Goal: Information Seeking & Learning: Learn about a topic

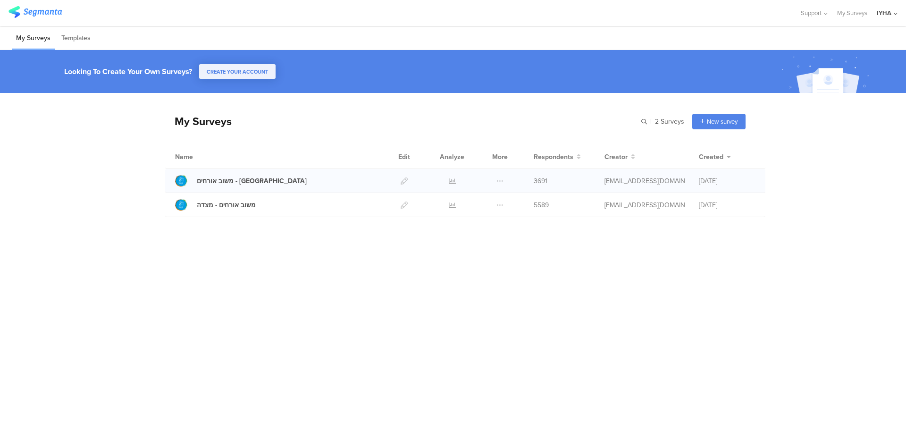
click at [447, 180] on div at bounding box center [452, 181] width 28 height 24
click at [452, 181] on icon at bounding box center [452, 180] width 7 height 7
click at [449, 204] on icon at bounding box center [452, 205] width 7 height 7
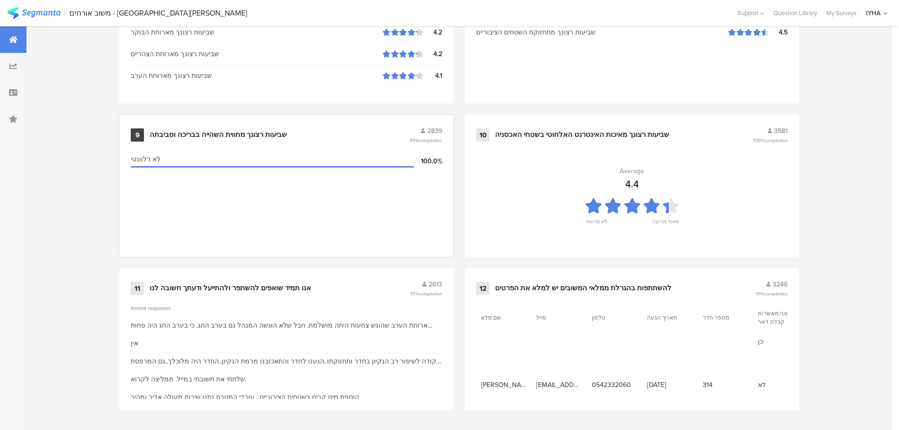
scroll to position [955, 0]
click at [297, 282] on div "11 אנו תמיד שואפים להשתפר ולהתייעל ודעתך חשובה לנו 2613 73% completion" at bounding box center [287, 288] width 312 height 18
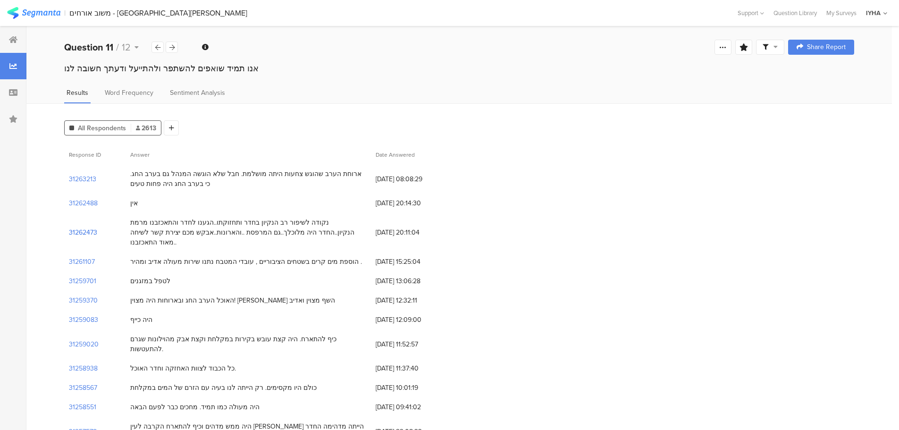
click at [87, 228] on section "31262473" at bounding box center [83, 233] width 28 height 10
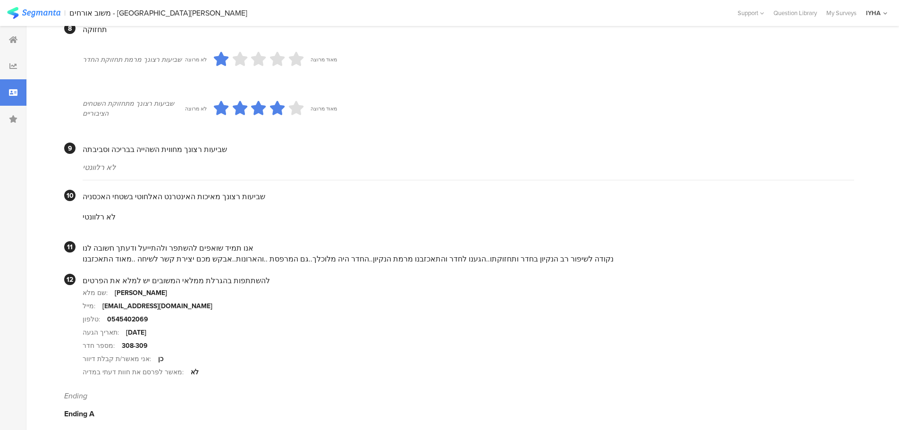
scroll to position [794, 0]
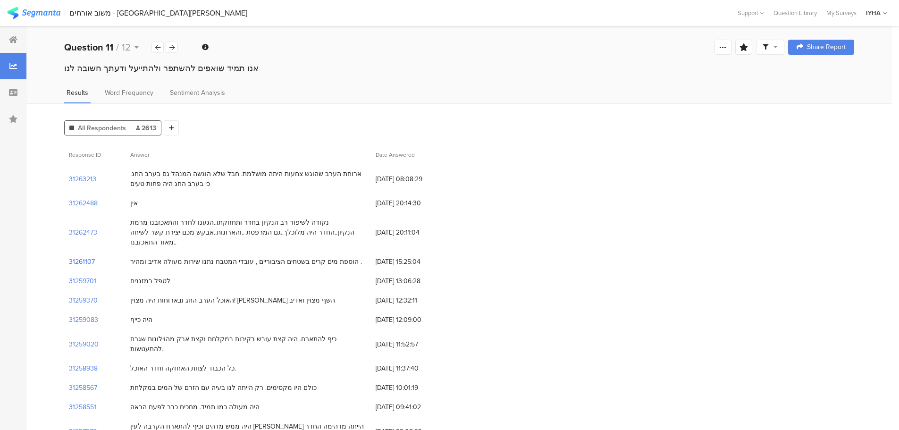
click at [79, 257] on section "31261107" at bounding box center [82, 262] width 26 height 10
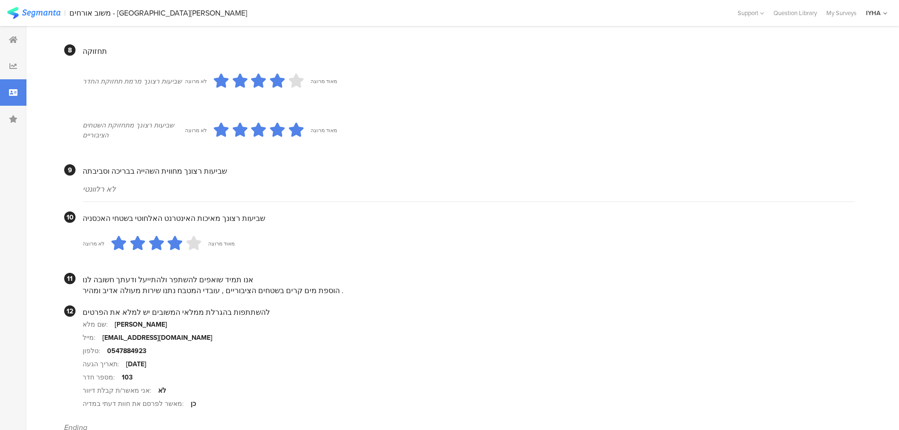
scroll to position [803, 0]
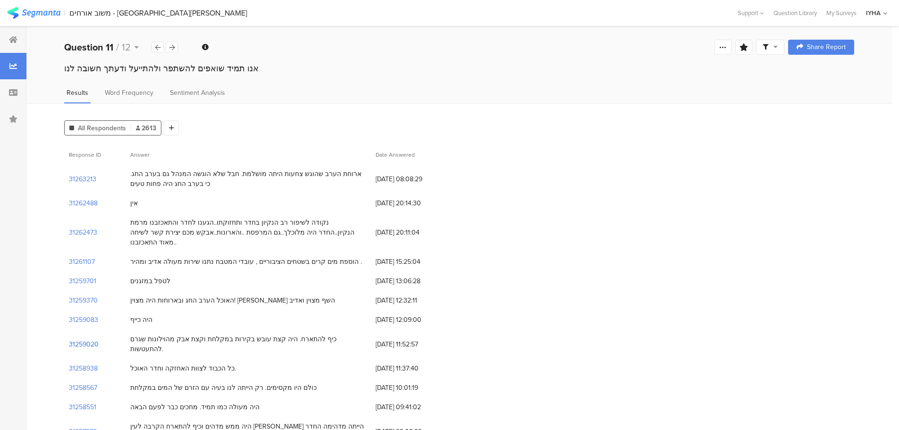
click at [87, 339] on section "31259020" at bounding box center [84, 344] width 30 height 10
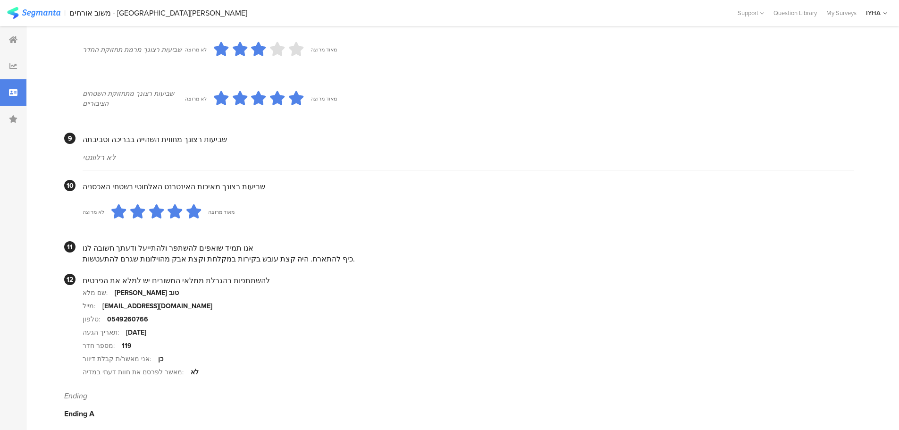
scroll to position [806, 0]
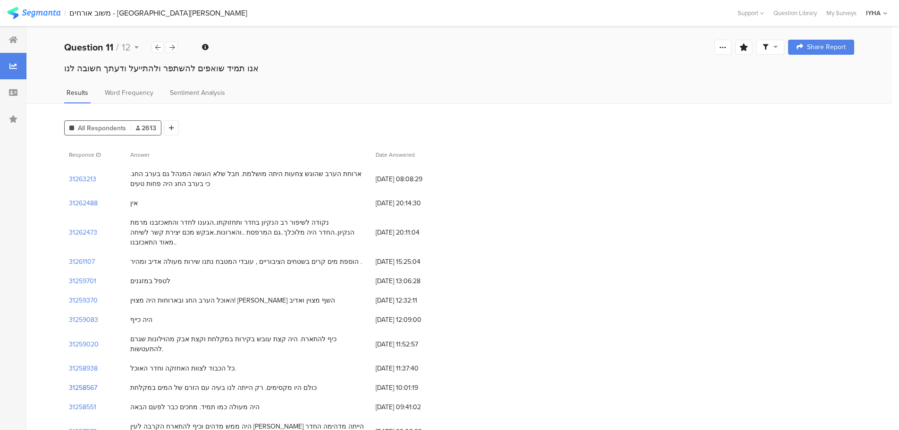
click at [93, 383] on section "31258567" at bounding box center [83, 388] width 28 height 10
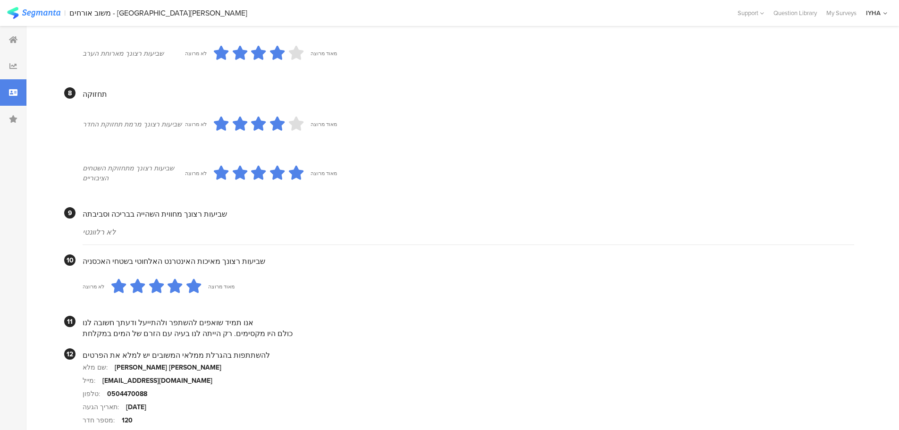
scroll to position [779, 0]
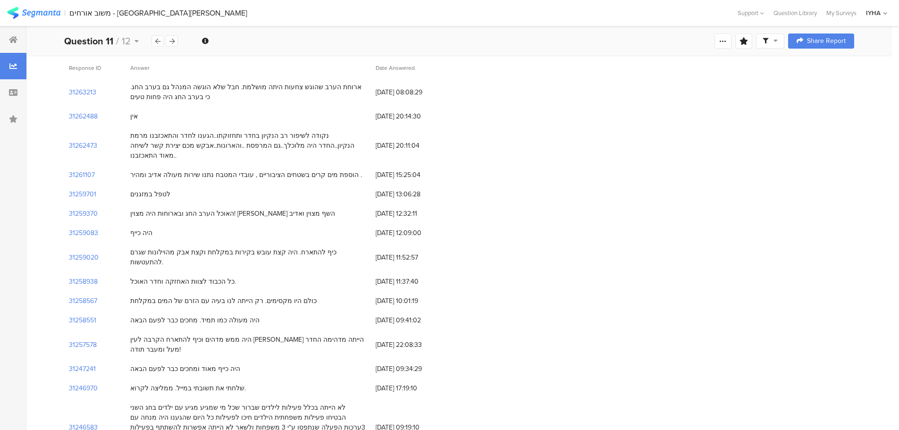
scroll to position [130, 0]
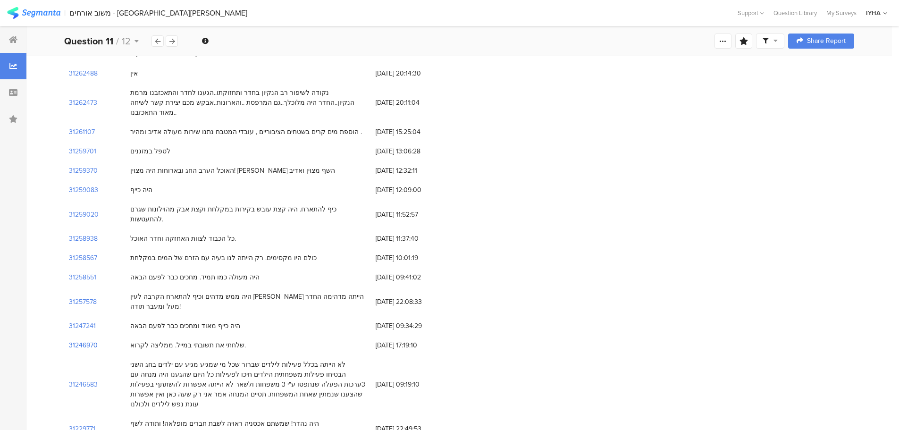
click at [89, 340] on section "31246970" at bounding box center [83, 345] width 29 height 10
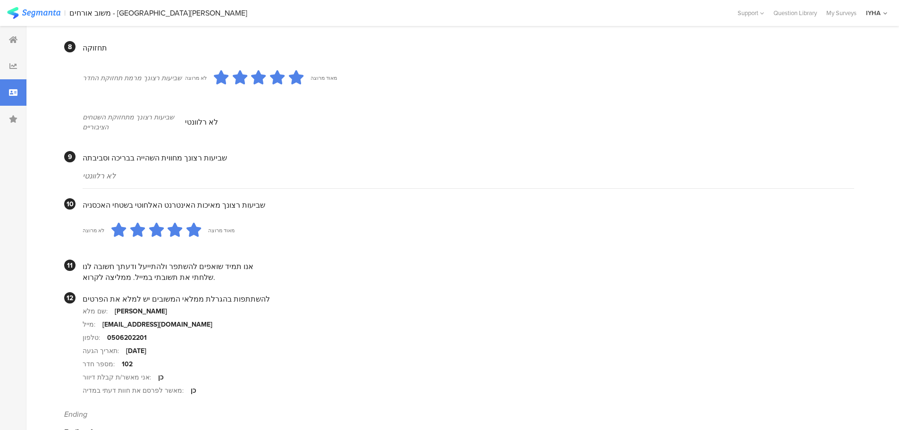
scroll to position [747, 0]
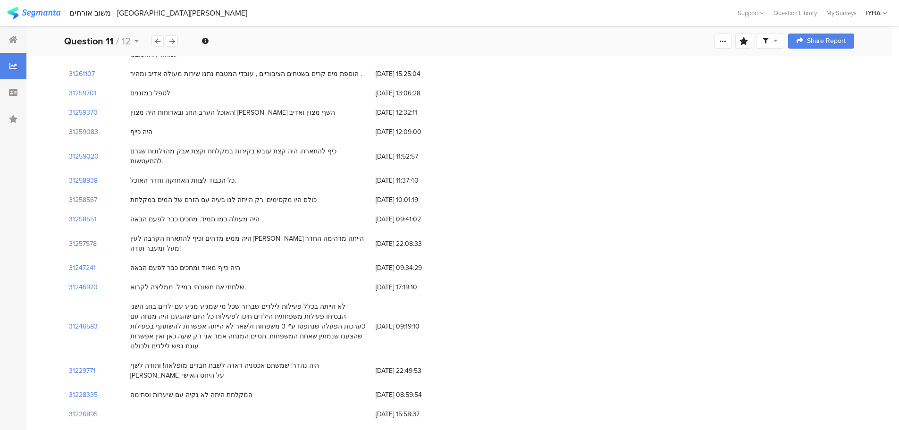
scroll to position [189, 0]
click at [84, 389] on section "31228335" at bounding box center [83, 394] width 29 height 10
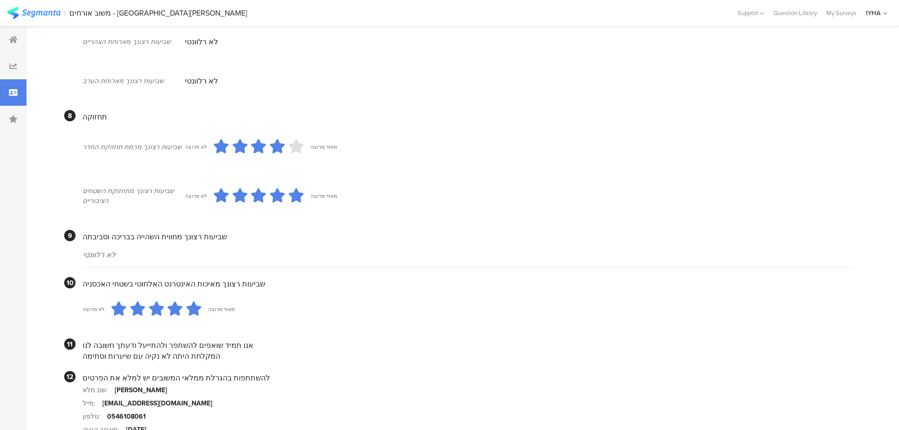
scroll to position [796, 0]
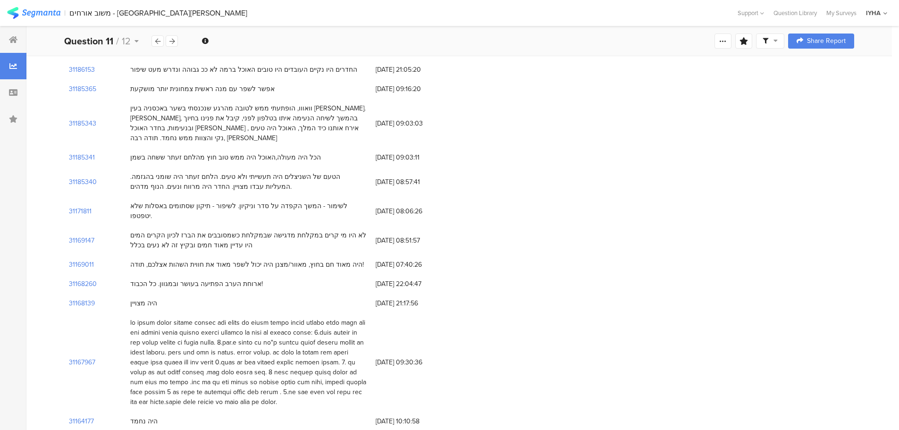
scroll to position [189, 0]
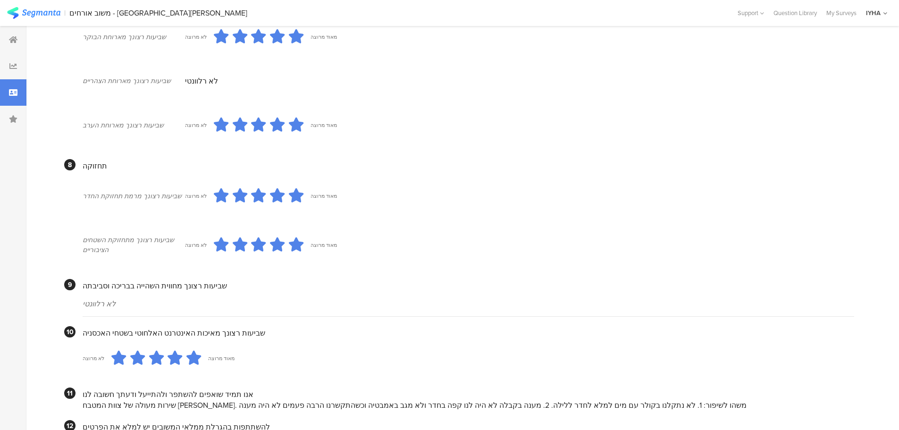
scroll to position [806, 0]
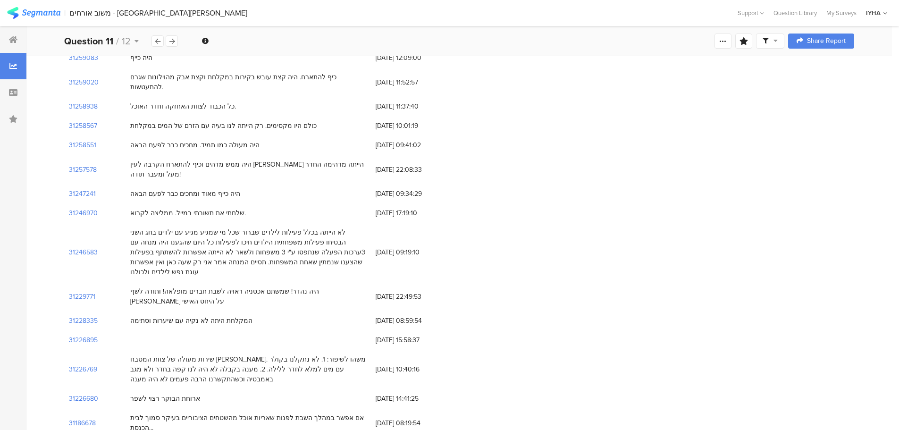
scroll to position [271, 0]
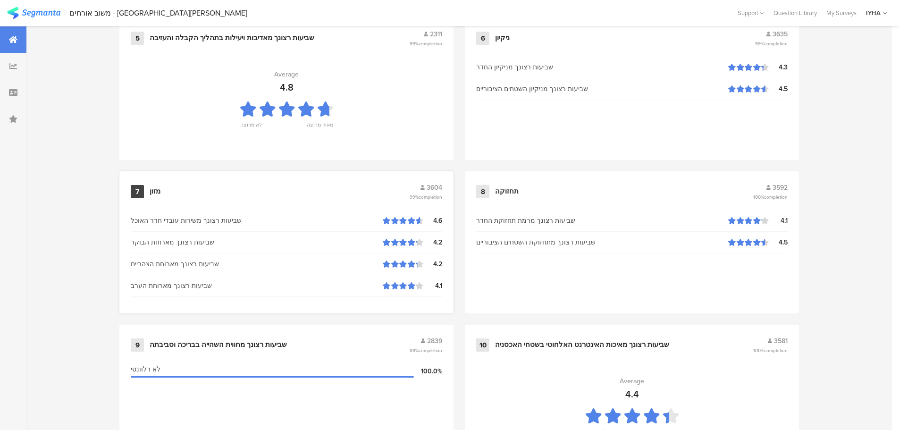
scroll to position [624, 0]
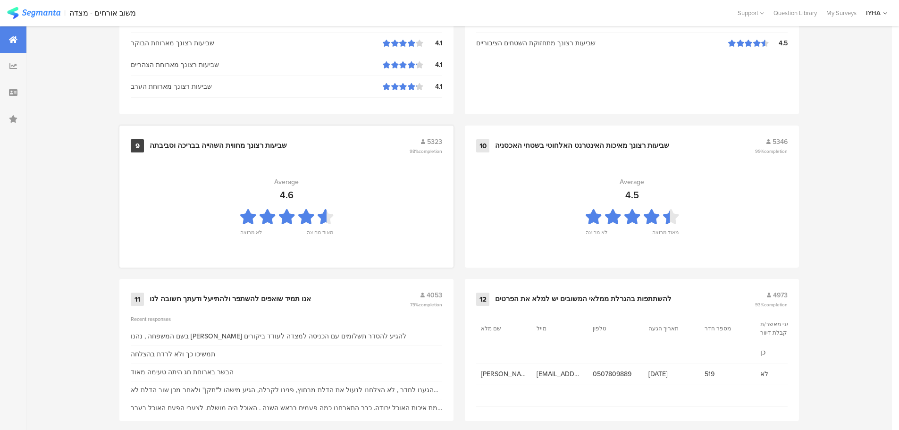
scroll to position [955, 0]
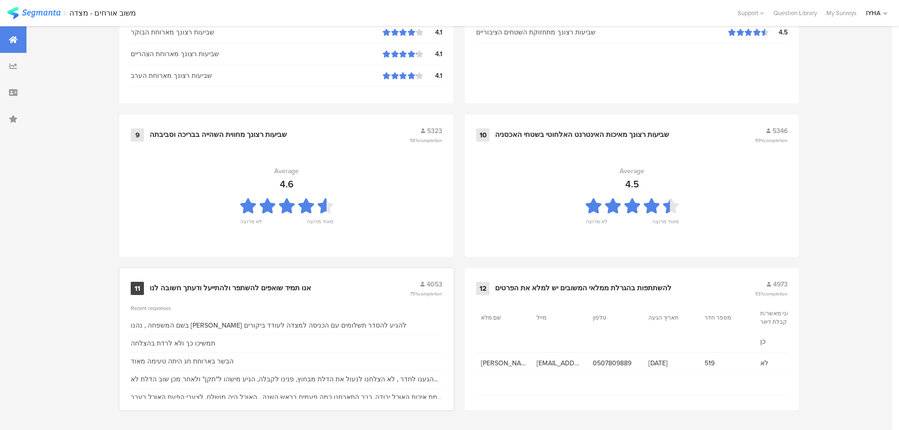
click at [285, 284] on div "אנו תמיד שואפים להשתפר ולהתייעל ודעתך חשובה לנו" at bounding box center [230, 288] width 161 height 9
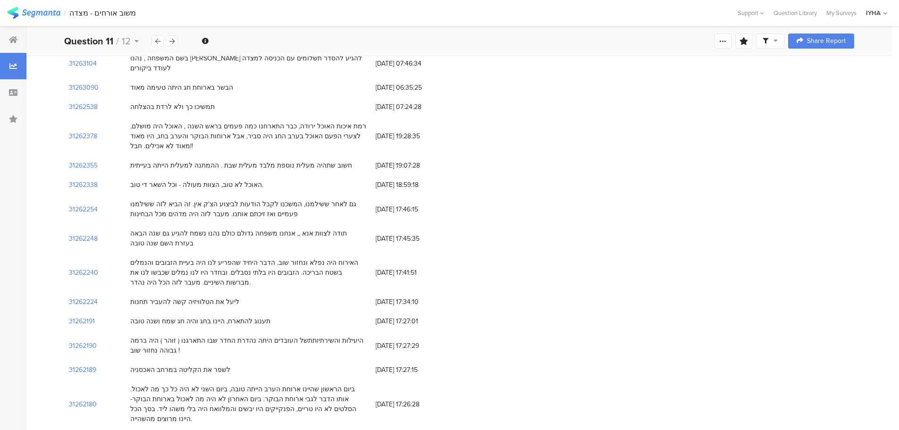
scroll to position [118, 0]
click at [88, 265] on section "31262240" at bounding box center [83, 270] width 29 height 10
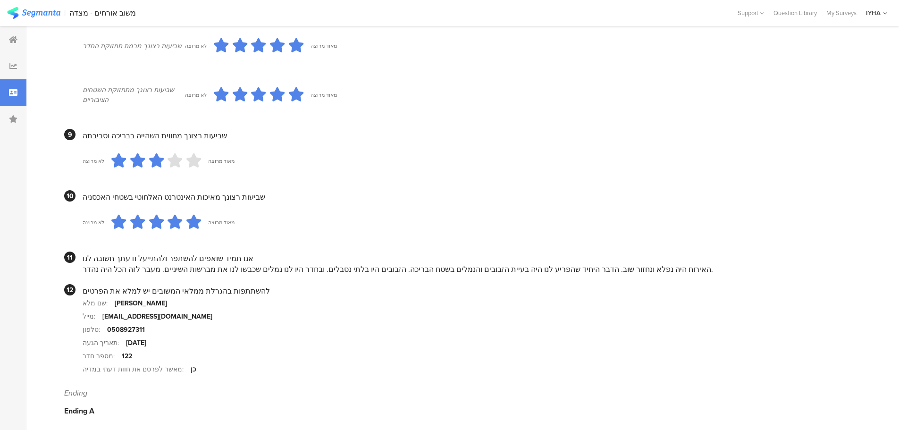
scroll to position [807, 0]
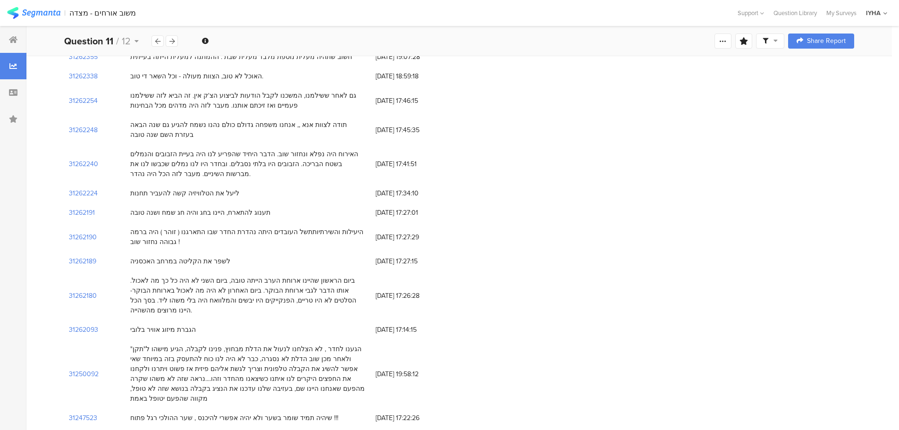
scroll to position [236, 0]
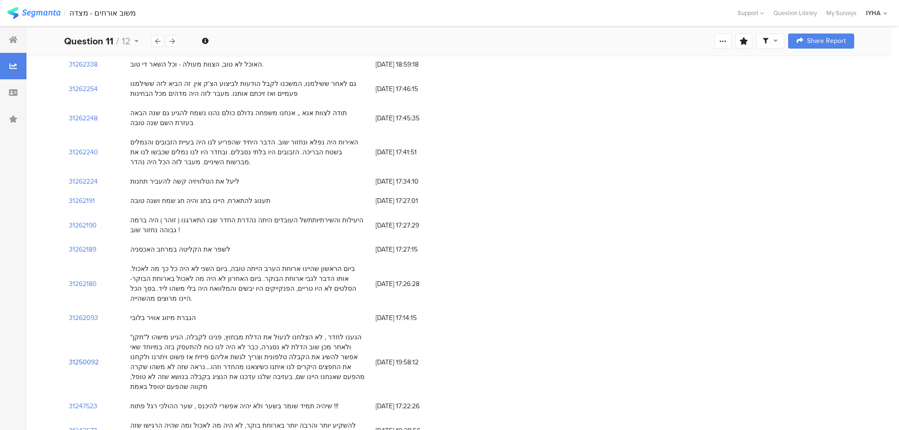
click at [89, 357] on section "31250092" at bounding box center [84, 362] width 30 height 10
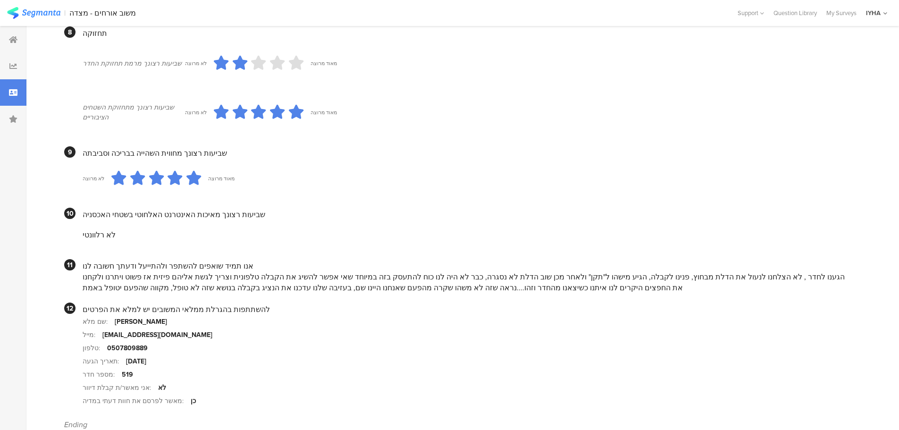
scroll to position [821, 0]
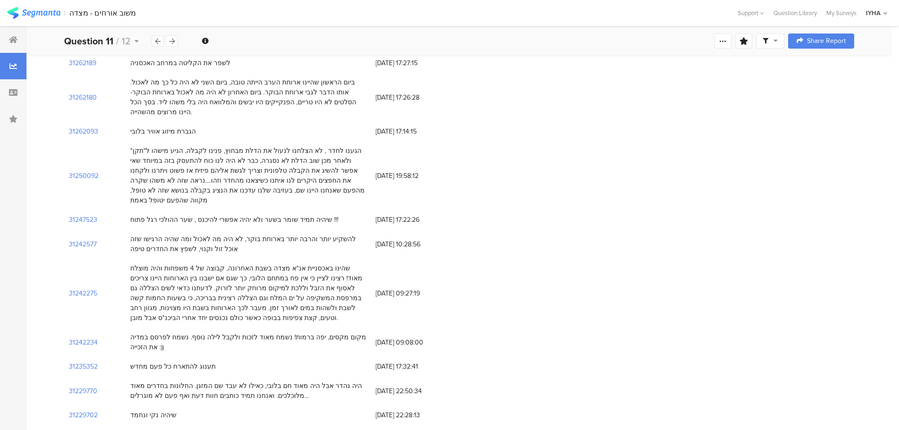
scroll to position [425, 0]
click at [91, 384] on section "31229770" at bounding box center [83, 389] width 28 height 10
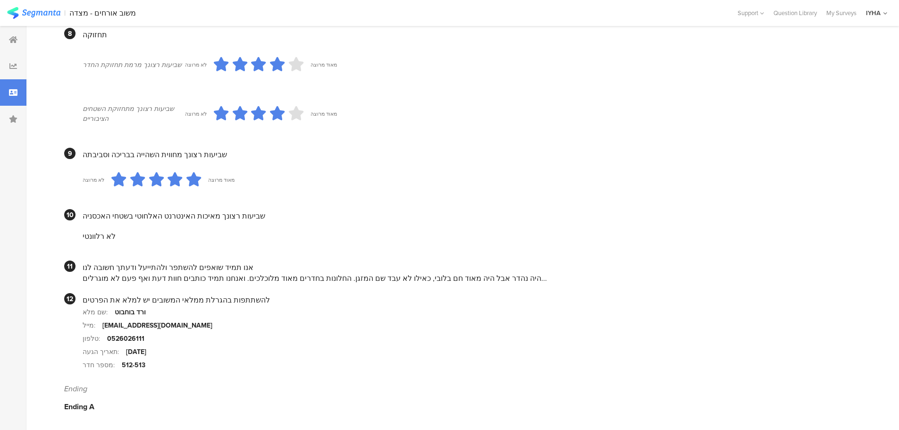
scroll to position [784, 0]
